Goal: Task Accomplishment & Management: Manage account settings

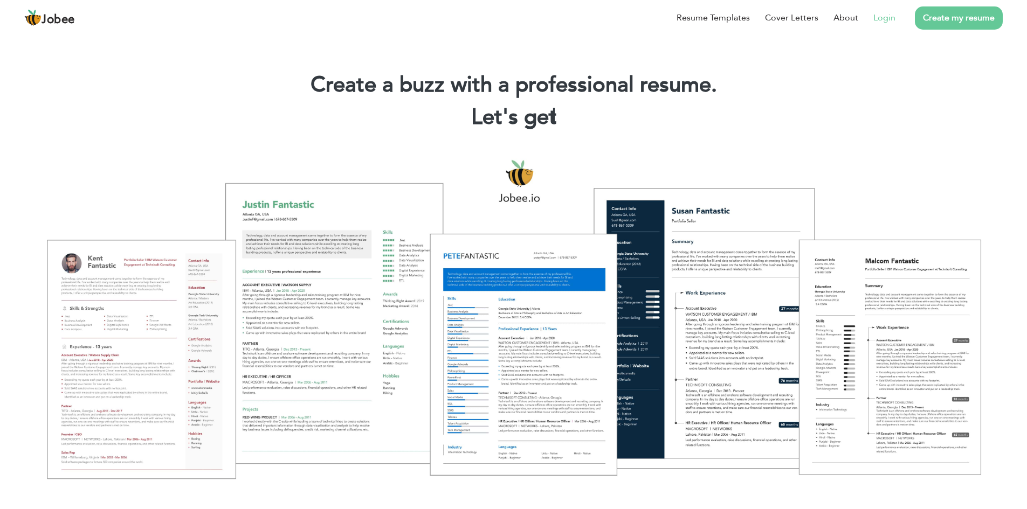
click at [878, 16] on link "Login" at bounding box center [884, 17] width 22 height 13
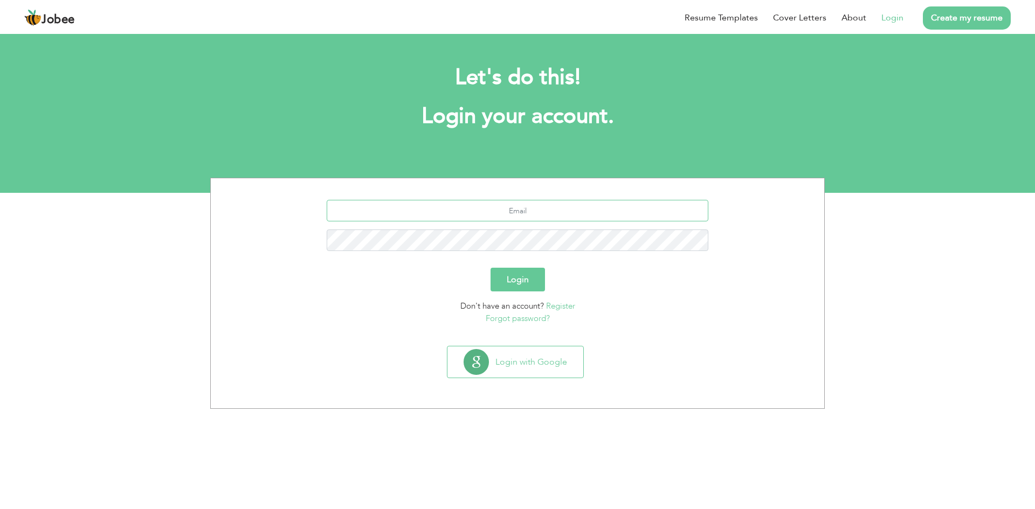
click at [632, 209] on input "text" at bounding box center [518, 211] width 382 height 22
click at [682, 170] on section "Let's do this! Login your account. Login Don't have an account? Register Forgot…" at bounding box center [517, 112] width 1035 height 162
click at [531, 220] on input "text" at bounding box center [518, 211] width 382 height 22
paste input "ahmedzia201994@gmail.com"
type input "ahmedzia201994@gmail.com"
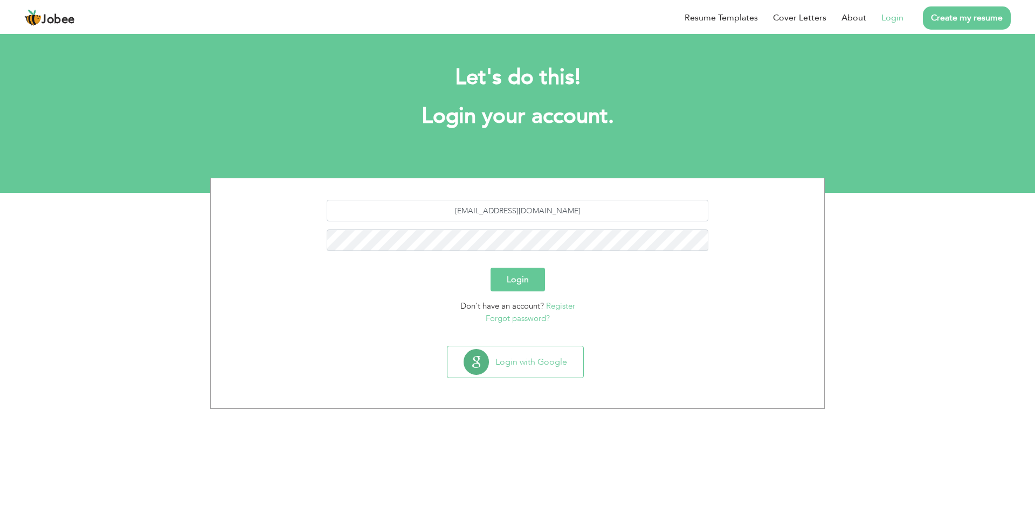
click at [510, 278] on button "Login" at bounding box center [518, 280] width 54 height 24
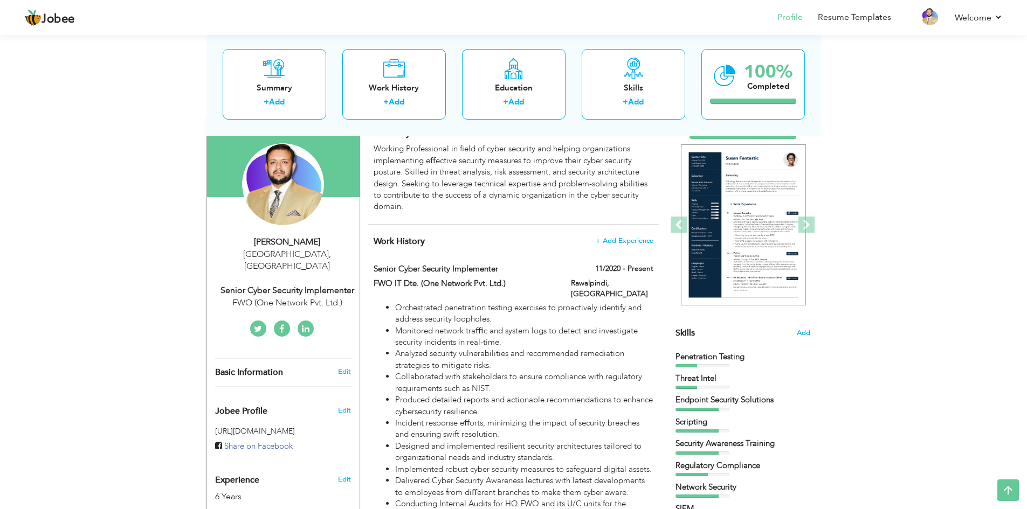
scroll to position [83, 0]
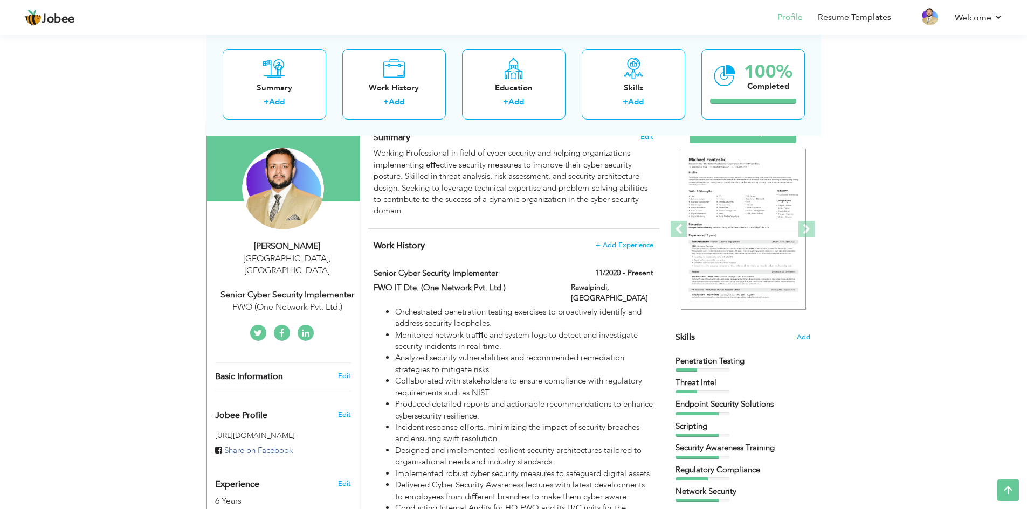
drag, startPoint x: 545, startPoint y: 178, endPoint x: 158, endPoint y: 174, distance: 387.1
click at [158, 174] on div "View Resume Export PDF Profile Summary Public Link Experience Education Awards …" at bounding box center [513, 466] width 1027 height 1034
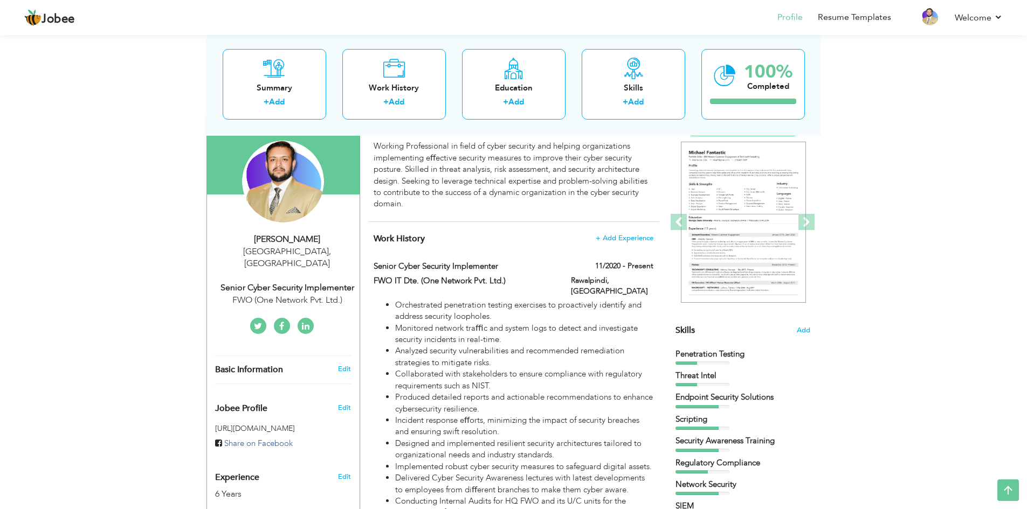
scroll to position [82, 0]
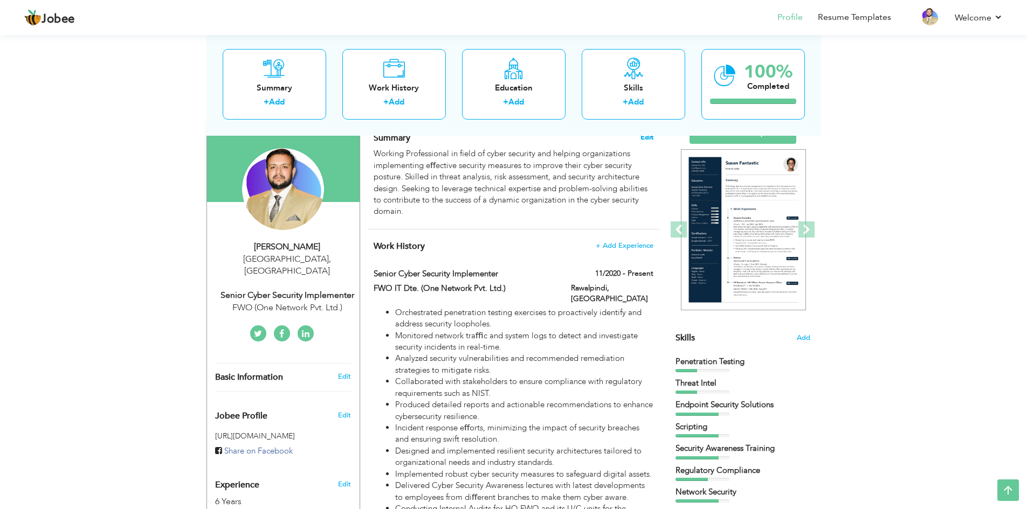
click at [641, 140] on span "Edit" at bounding box center [646, 138] width 13 height 8
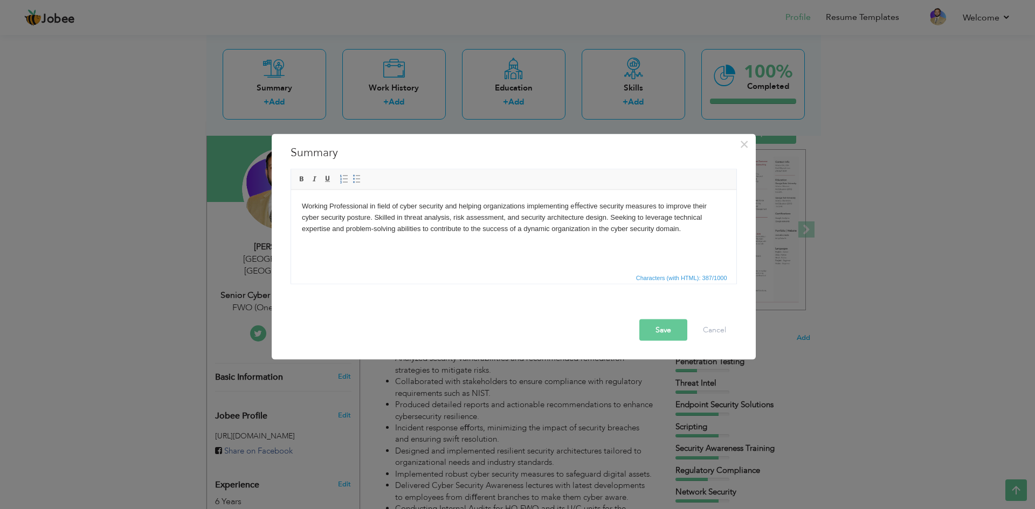
click at [462, 221] on body "Working Professional in ﬁeld of cyber security and helping organizations implem…" at bounding box center [513, 217] width 424 height 33
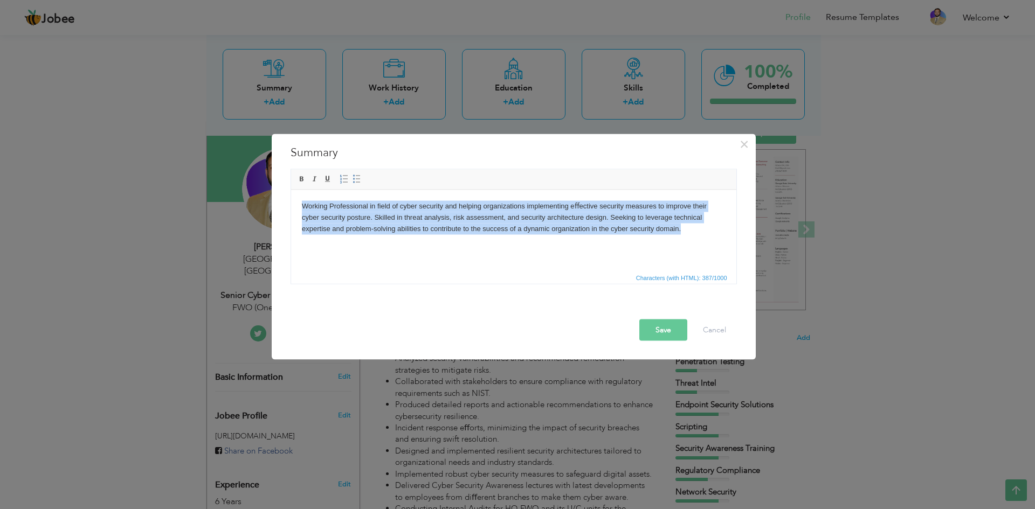
click at [462, 221] on body "Working Professional in ﬁeld of cyber security and helping organizations implem…" at bounding box center [513, 217] width 424 height 33
copy body "Working Professional in ﬁeld of cyber security and helping organizations implem…"
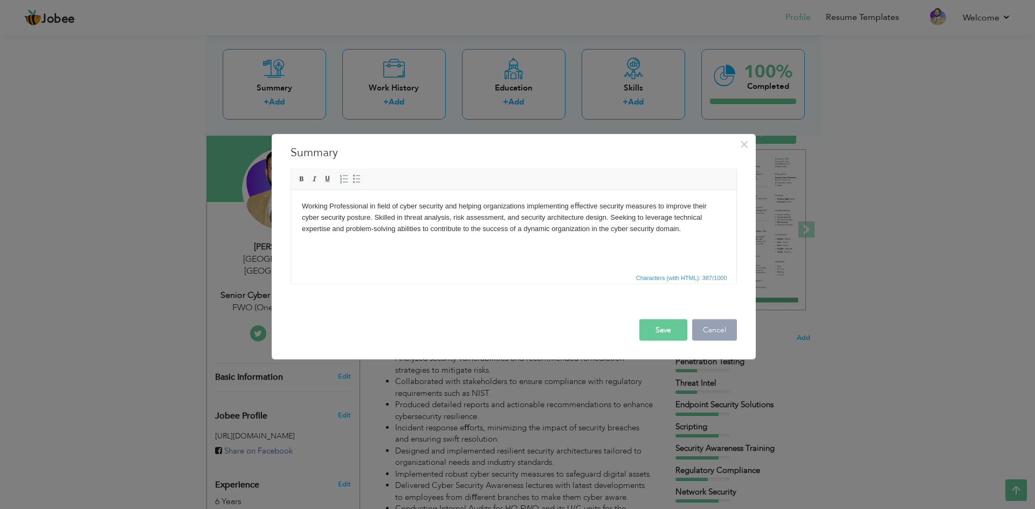
click at [703, 324] on button "Cancel" at bounding box center [714, 330] width 45 height 22
